Goal: Task Accomplishment & Management: Manage account settings

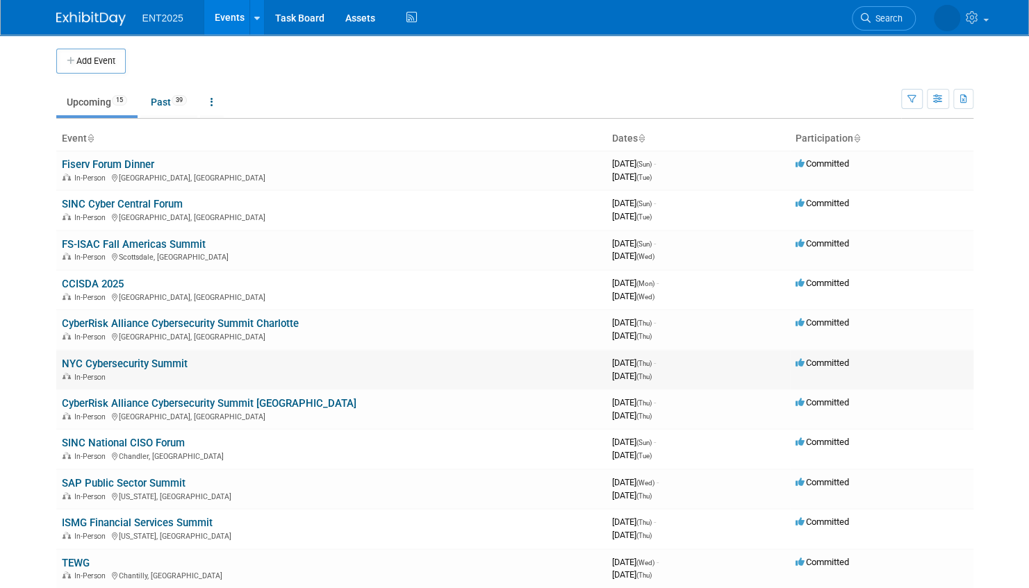
click at [124, 359] on link "NYC Cybersecurity Summit" at bounding box center [125, 364] width 126 height 13
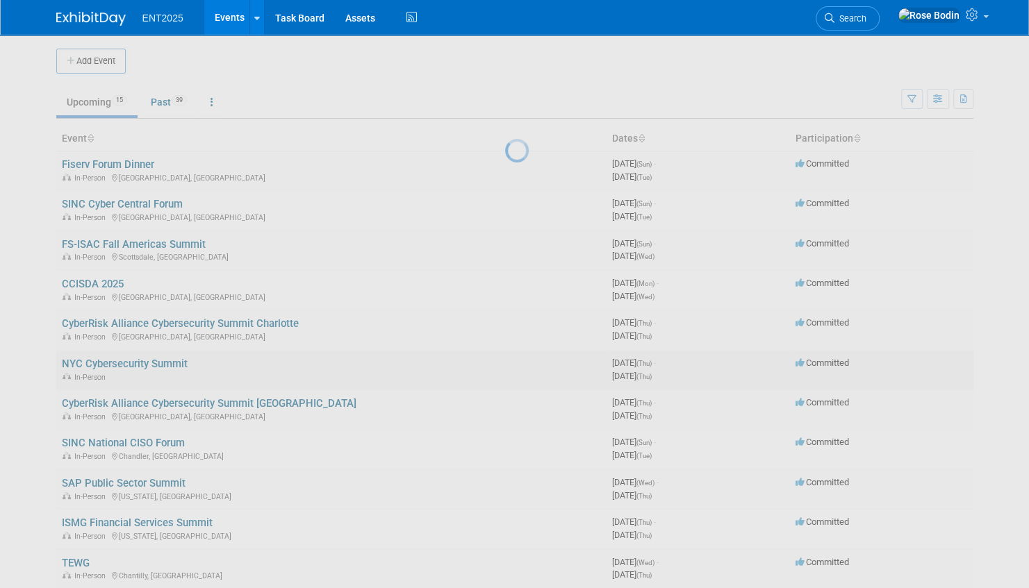
click at [505, 359] on div at bounding box center [514, 294] width 19 height 588
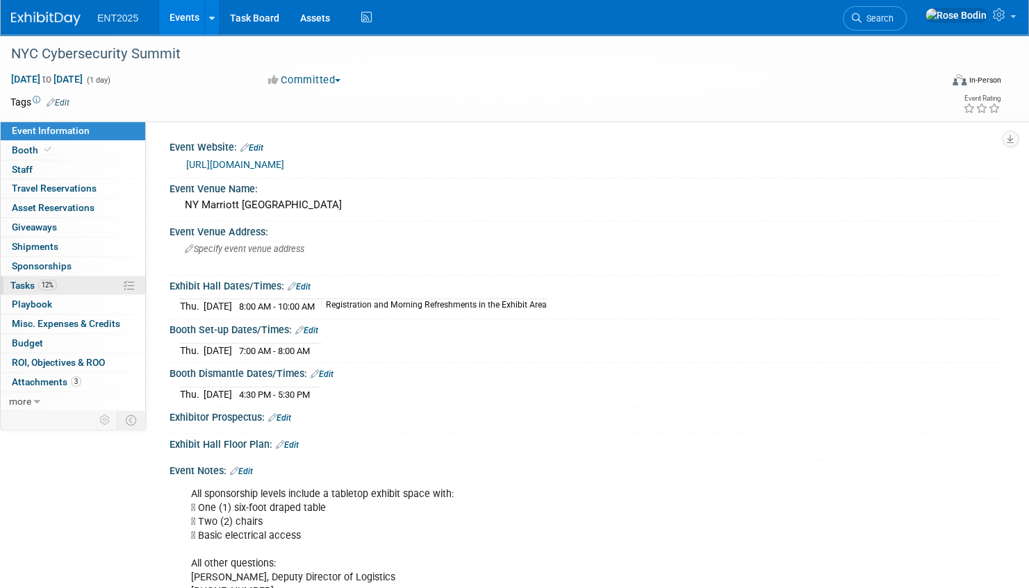
click at [93, 287] on link "12% Tasks 12%" at bounding box center [73, 286] width 145 height 19
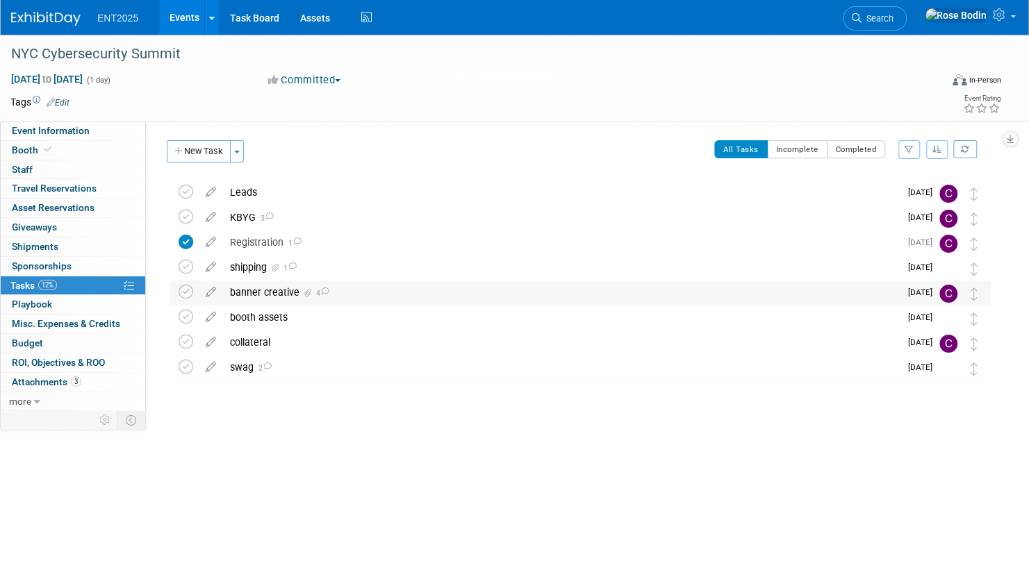
click at [363, 293] on div "banner creative 4" at bounding box center [561, 293] width 677 height 24
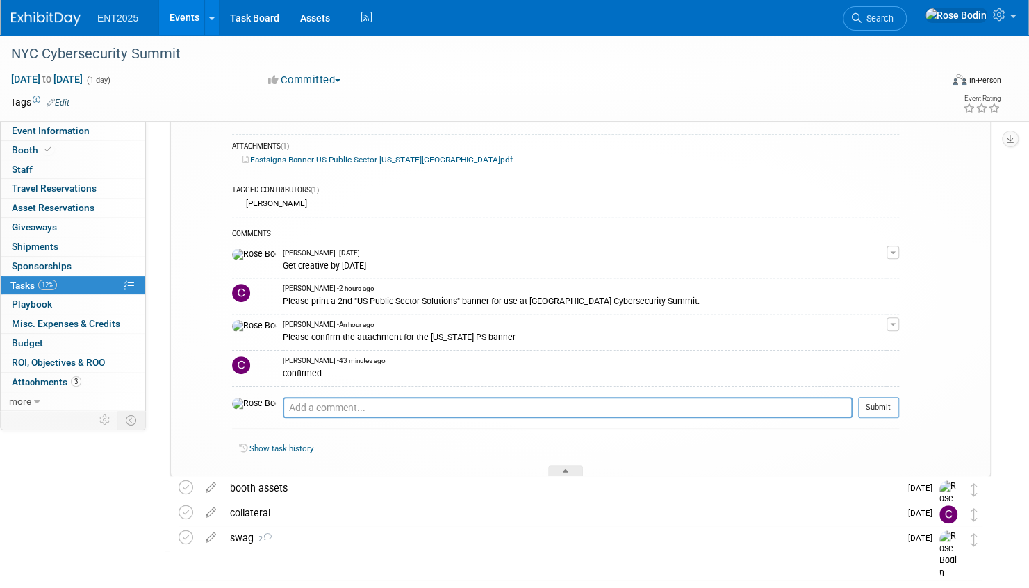
scroll to position [208, 0]
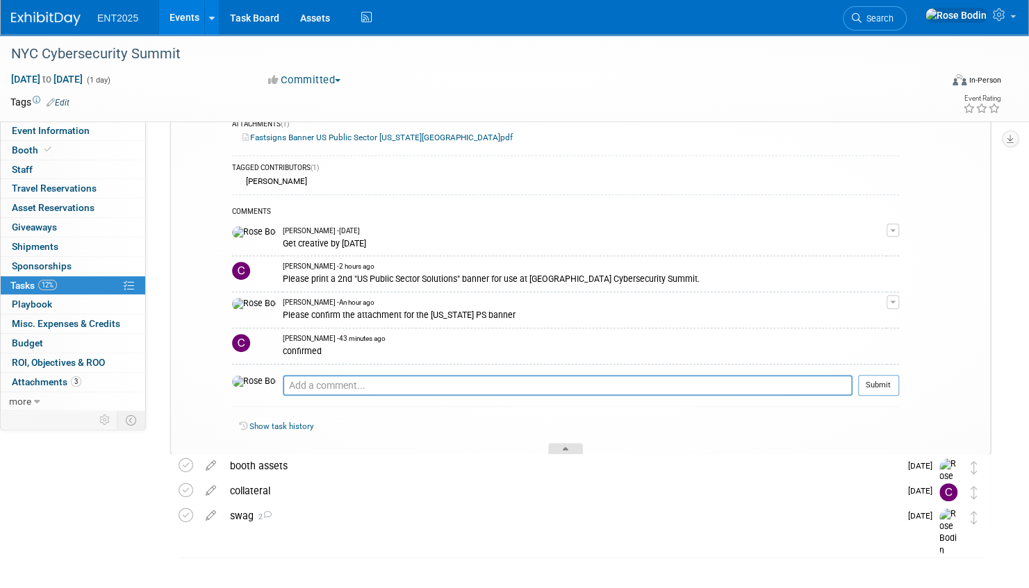
click at [567, 447] on icon at bounding box center [566, 451] width 6 height 8
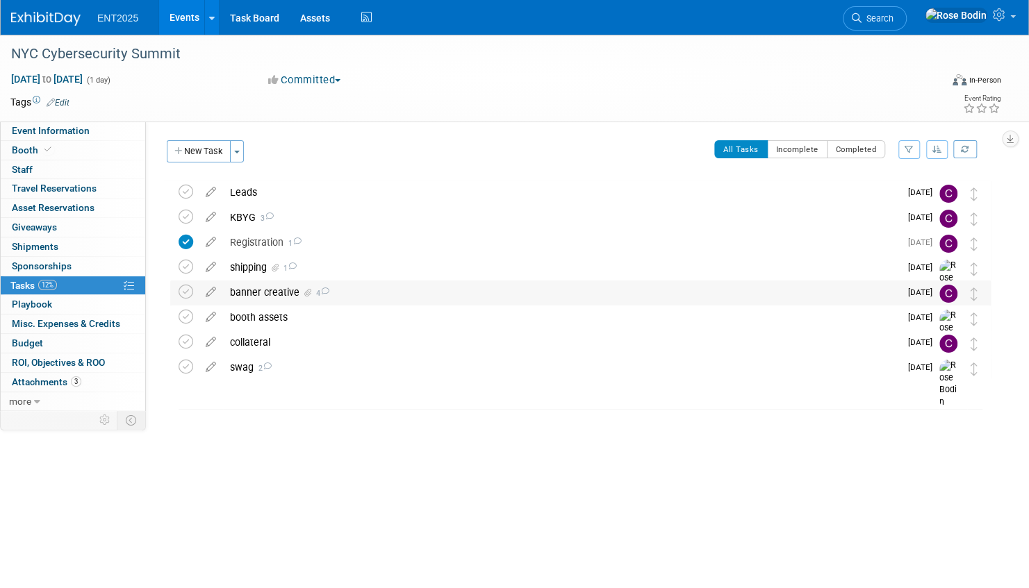
scroll to position [0, 0]
click at [188, 16] on link "Events" at bounding box center [184, 17] width 51 height 35
